Goal: Task Accomplishment & Management: Use online tool/utility

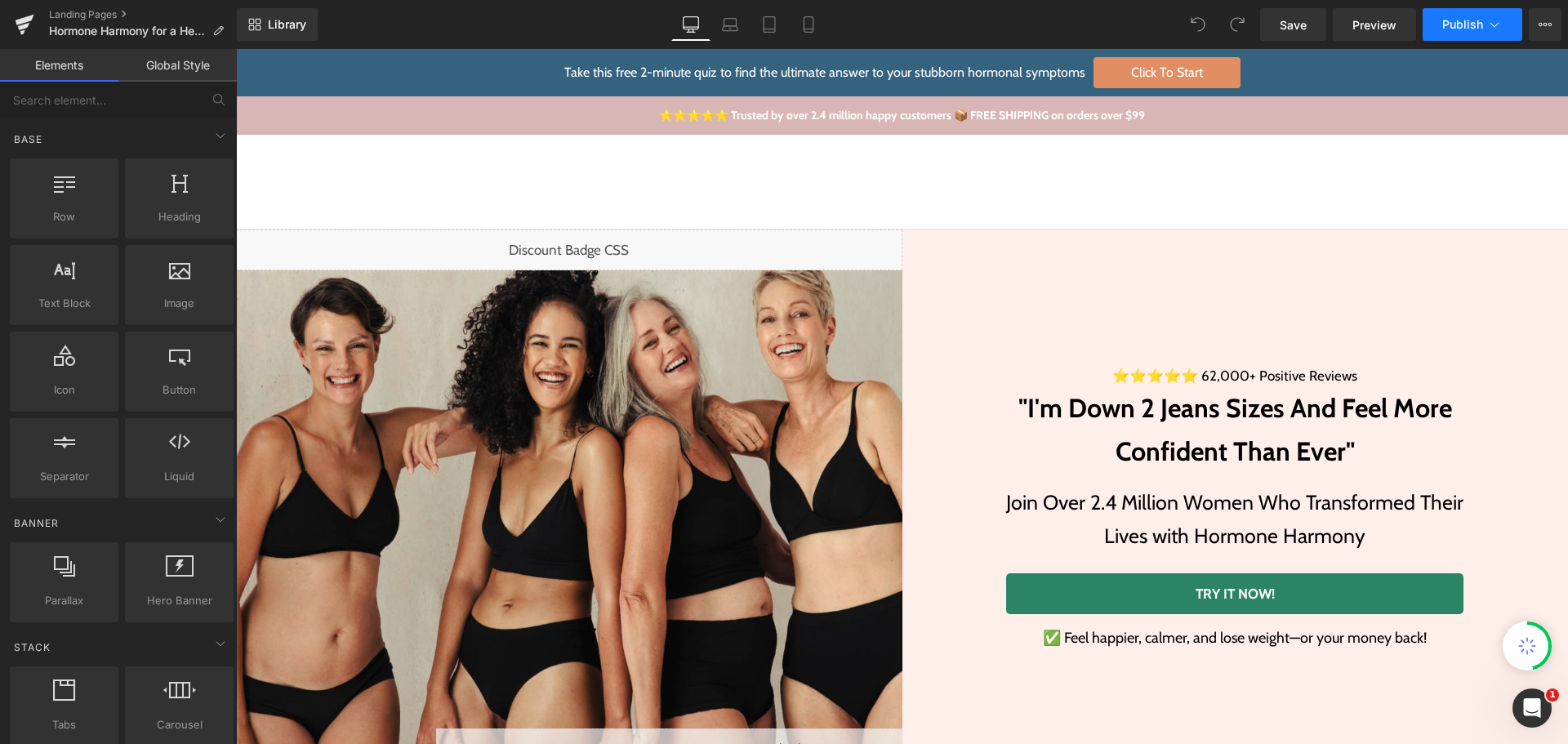
click at [1492, 27] on icon at bounding box center [1494, 25] width 16 height 16
click at [1494, 23] on icon at bounding box center [1494, 25] width 16 height 16
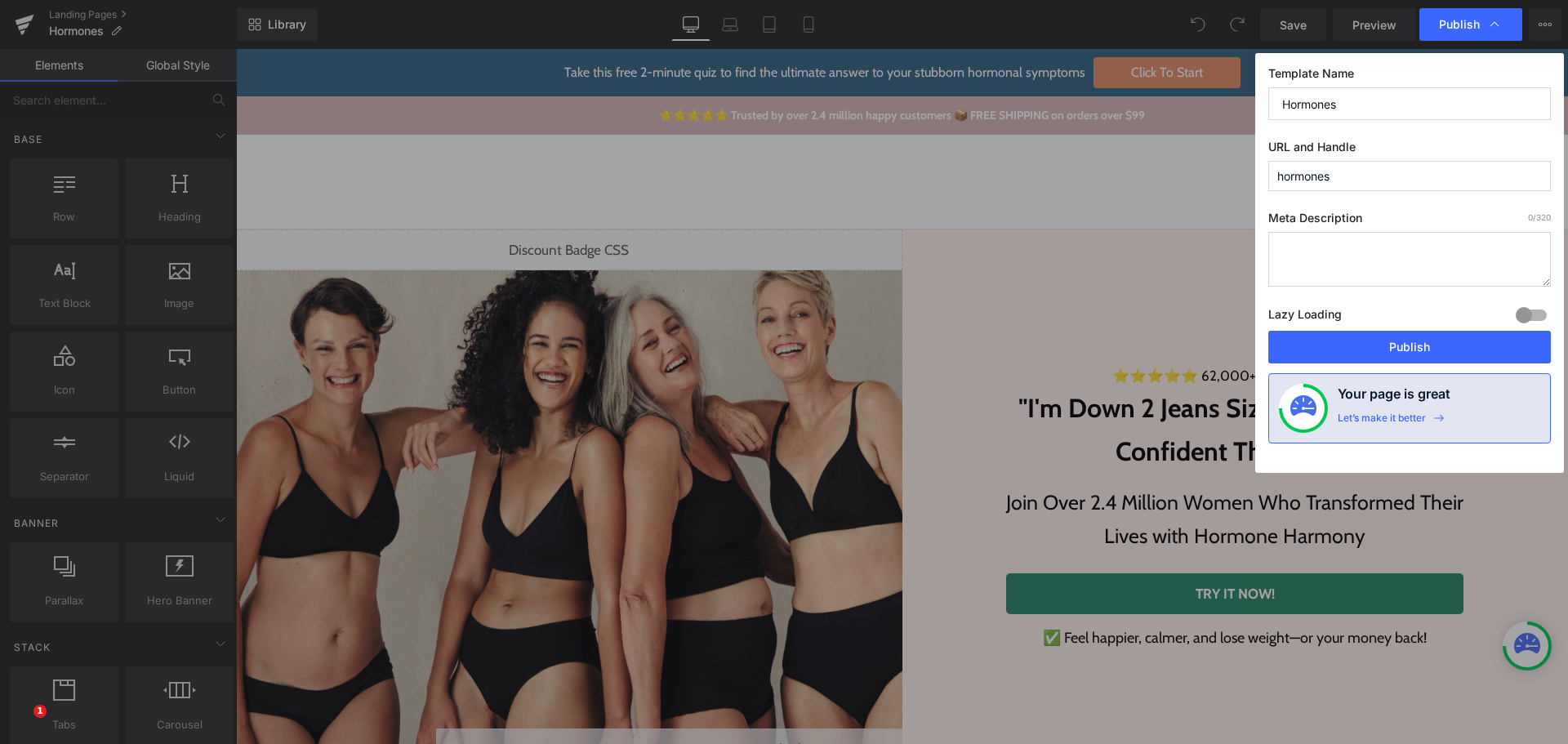
click at [1364, 179] on input "hormones" at bounding box center [1409, 175] width 283 height 30
click at [1377, 137] on div "Template Name Hormones URL and Handle hormones Meta Description 0 /320 Lazy Loa…" at bounding box center [1409, 263] width 308 height 419
click at [1363, 330] on div "Lazy Loading Build Upgrade plan to unlock" at bounding box center [1409, 317] width 283 height 27
click at [1369, 343] on button "Publish" at bounding box center [1409, 347] width 283 height 33
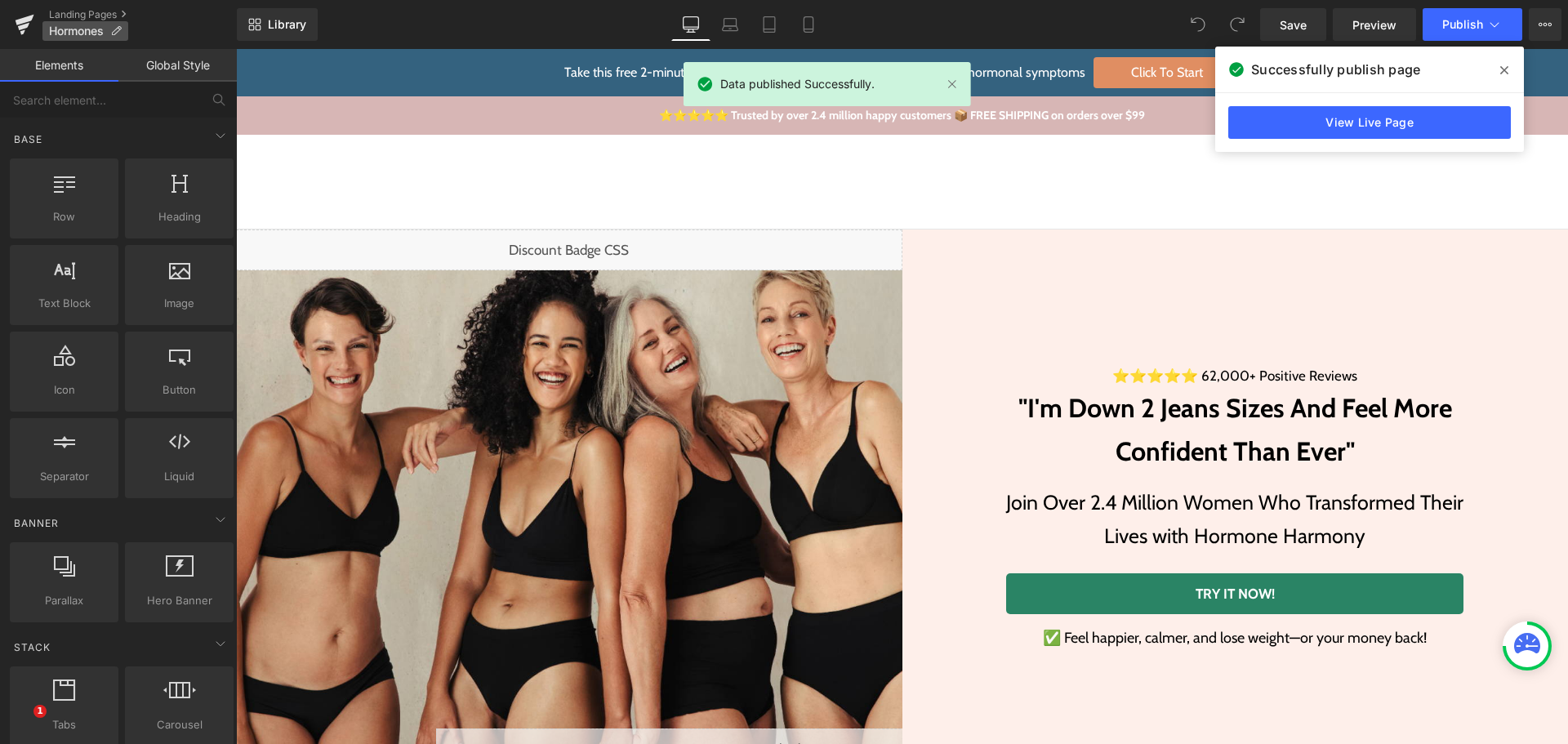
click at [116, 32] on icon at bounding box center [116, 31] width 12 height 12
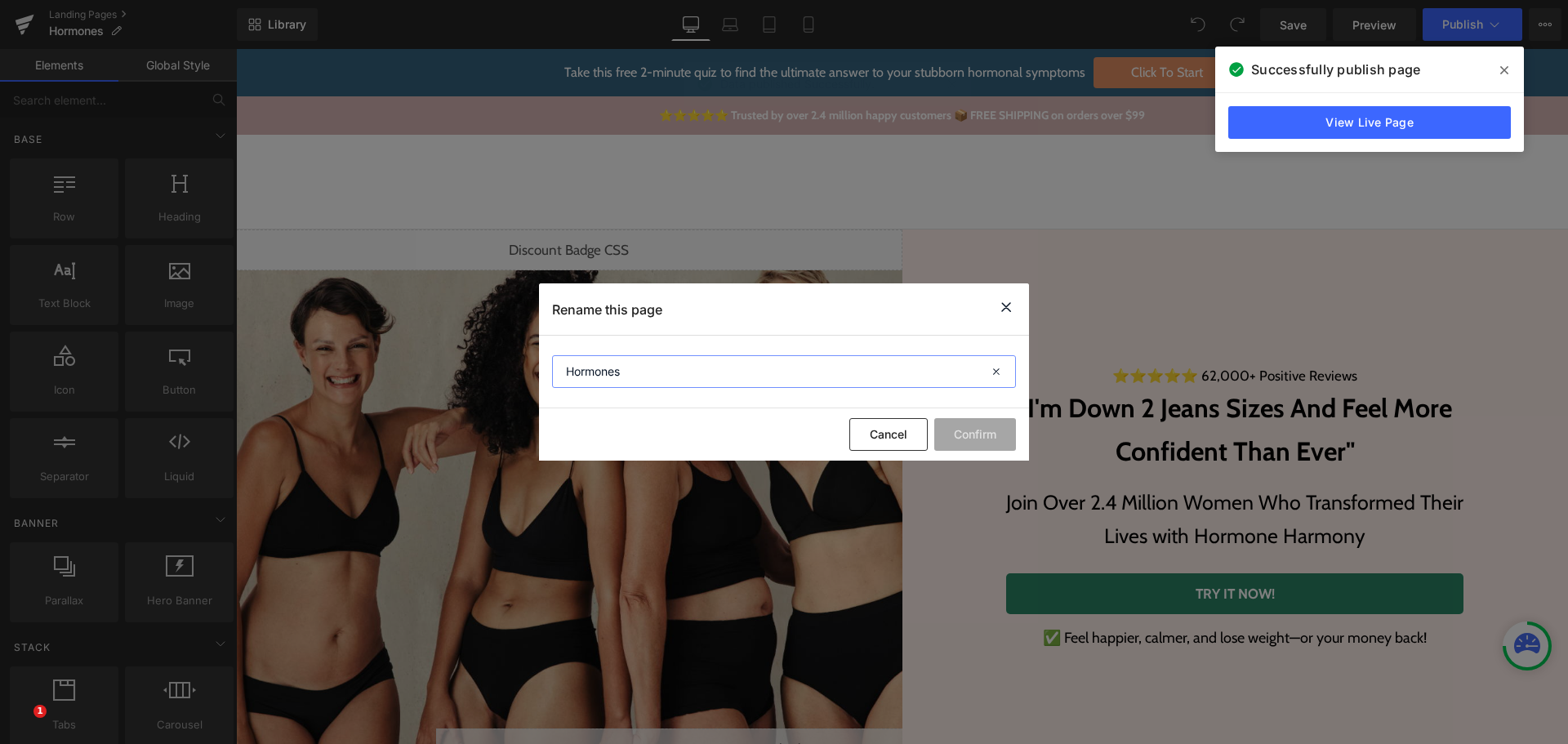
click at [629, 362] on input "Hormones" at bounding box center [784, 371] width 464 height 33
